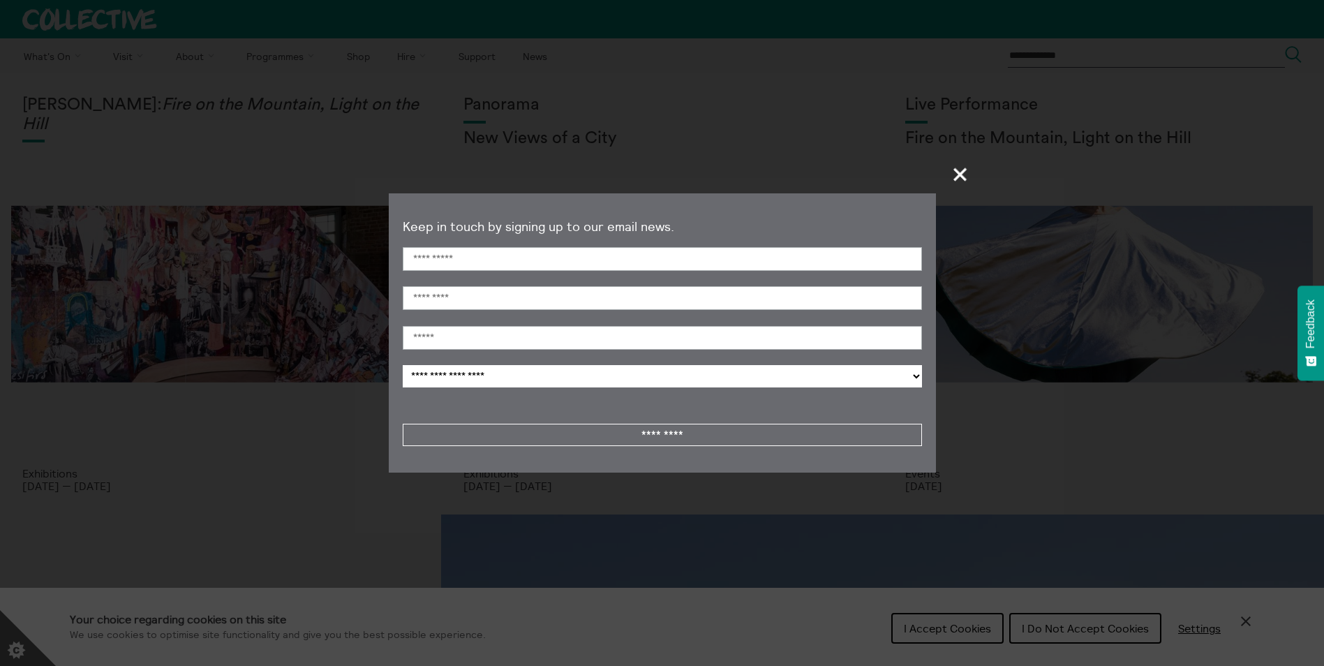
click at [954, 176] on span "+" at bounding box center [960, 174] width 41 height 41
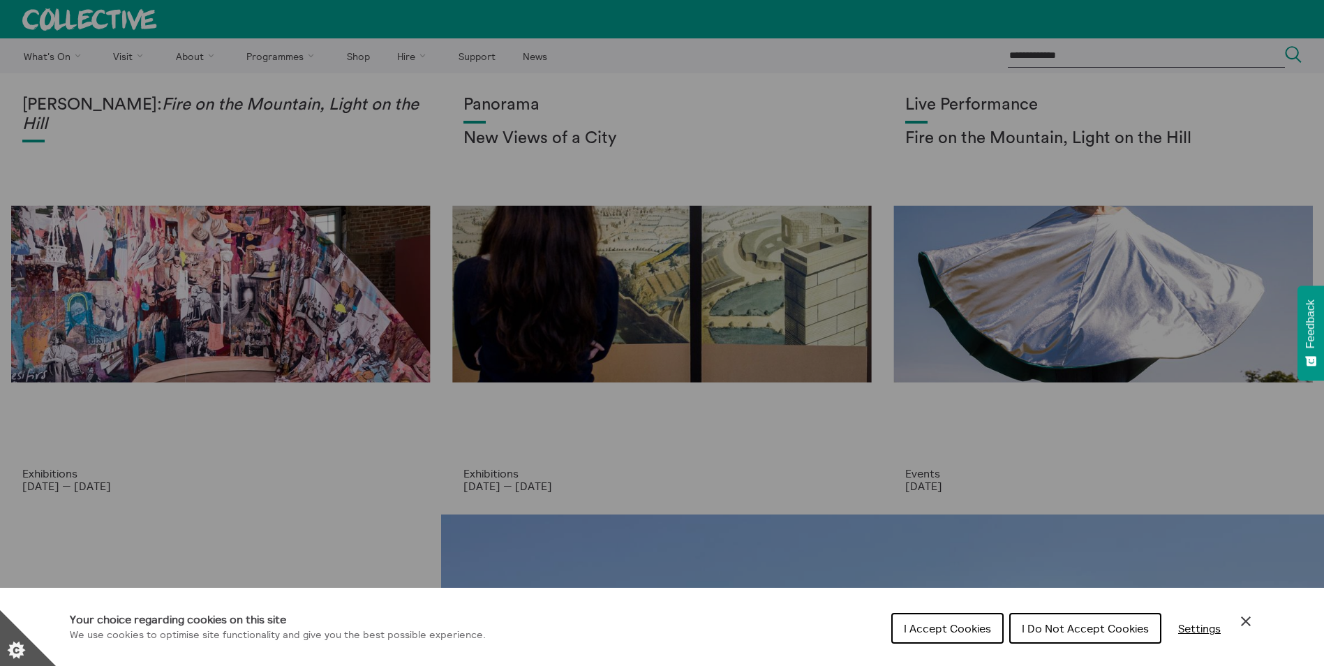
click at [215, 84] on div "Cookie preferences" at bounding box center [662, 333] width 1324 height 666
click at [265, 54] on div "Cookie preferences" at bounding box center [662, 333] width 1324 height 666
click at [960, 628] on span "I Accept Cookies" at bounding box center [947, 628] width 87 height 14
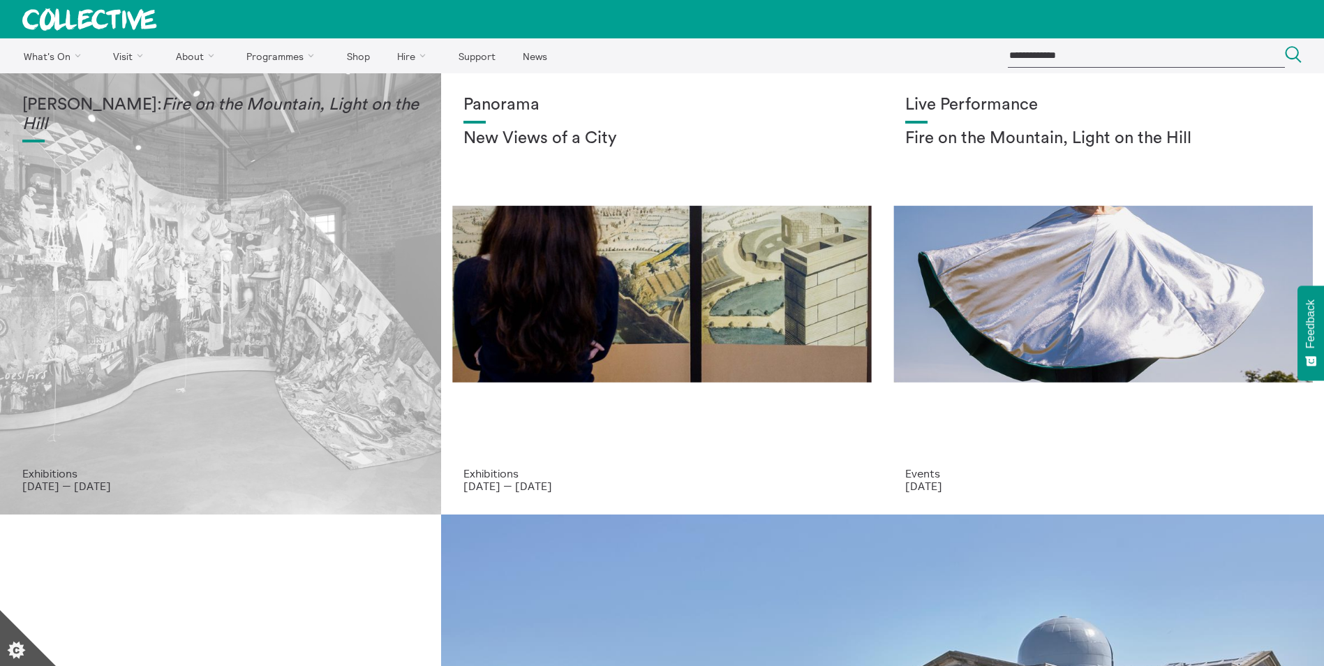
click at [274, 380] on div "[PERSON_NAME]: Fire on the Mountain, Light on the Hill" at bounding box center [220, 281] width 397 height 371
click at [297, 313] on div "[PERSON_NAME]: Fire on the Mountain, Light on the Hill" at bounding box center [220, 281] width 397 height 371
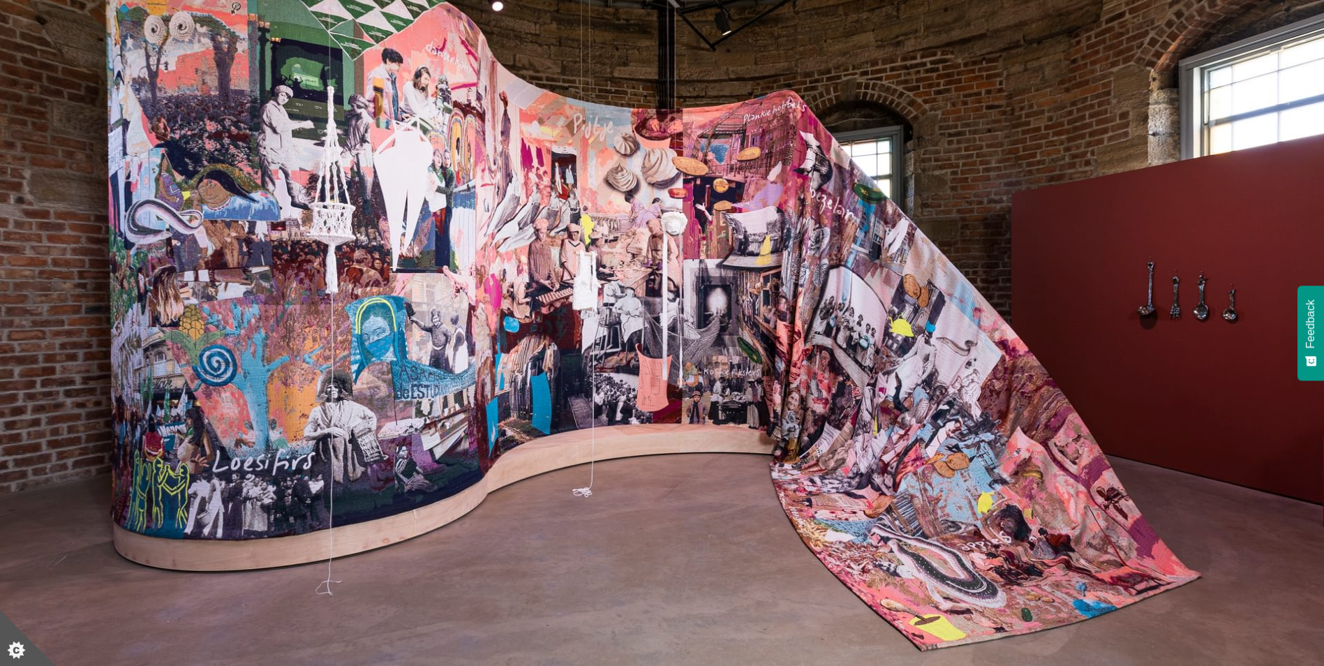
scroll to position [209, 0]
